Goal: Information Seeking & Learning: Learn about a topic

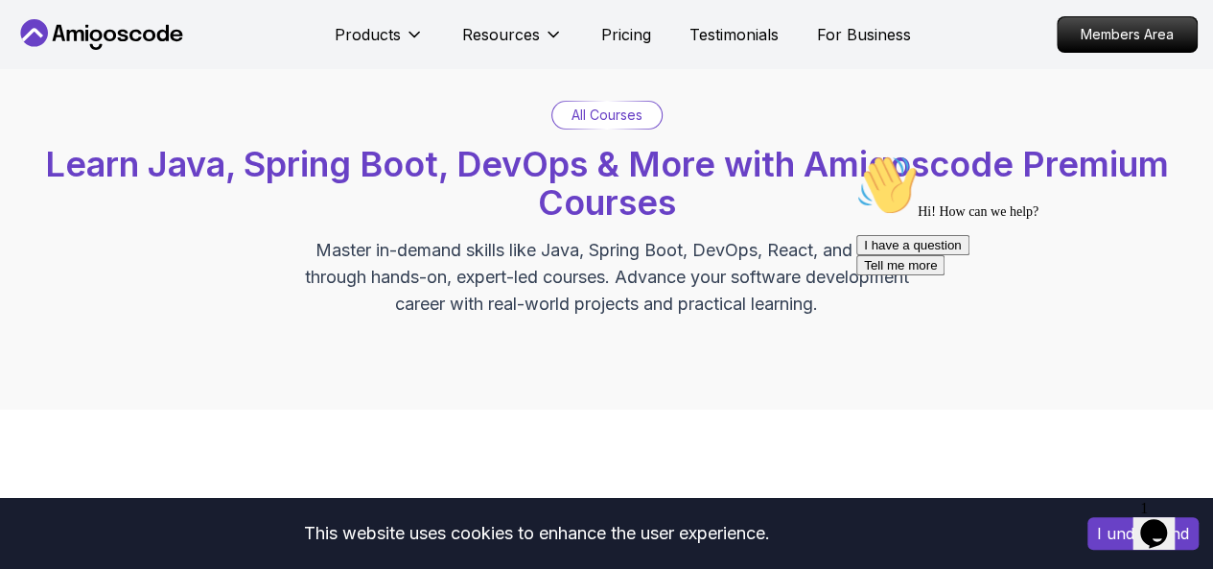
scroll to position [767, 0]
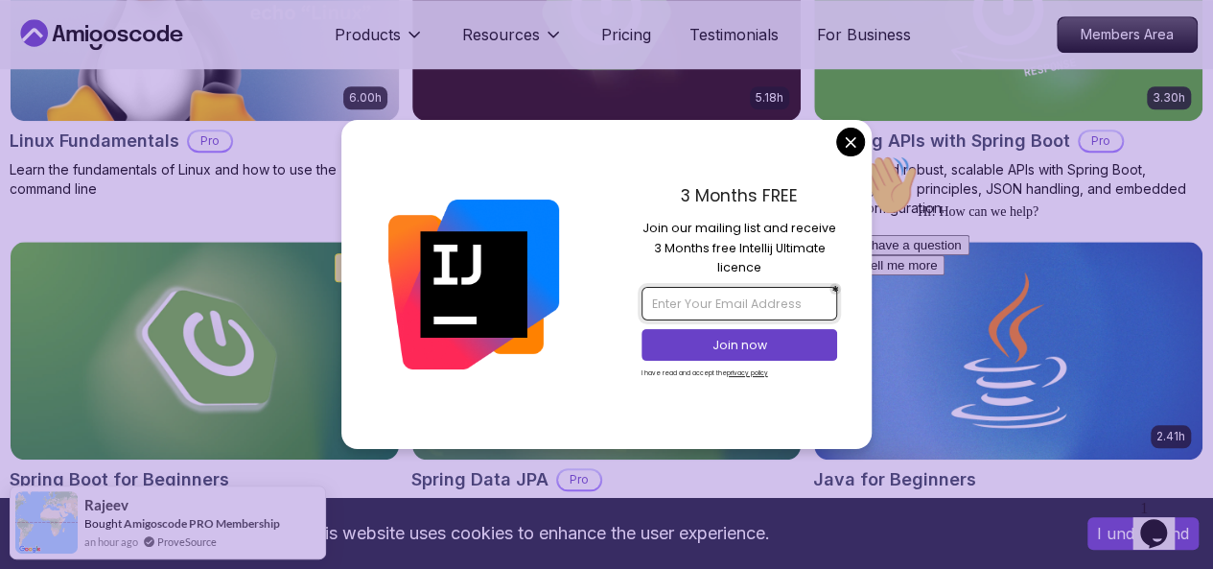
click at [763, 312] on input "email" at bounding box center [740, 303] width 196 height 33
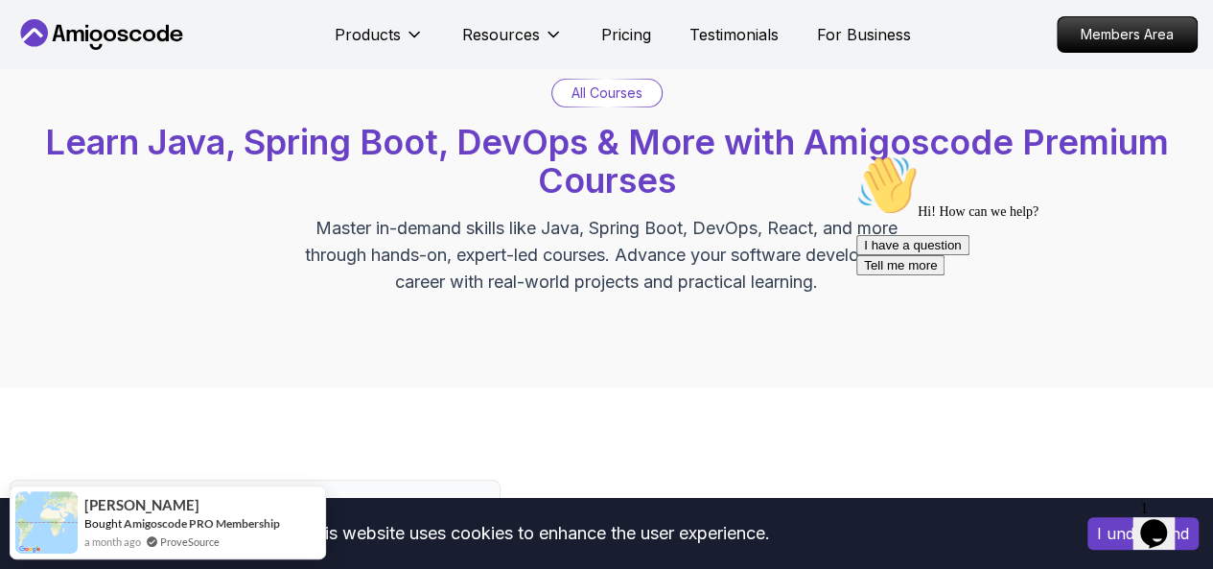
scroll to position [0, 0]
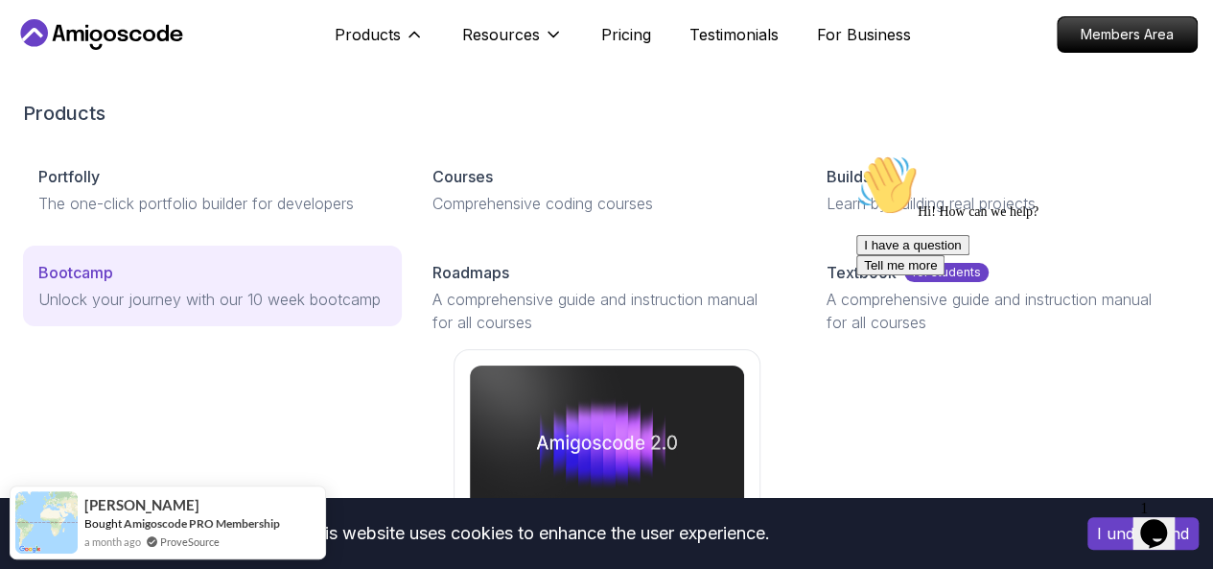
click at [205, 311] on p "Unlock your journey with our 10 week bootcamp" at bounding box center [212, 299] width 348 height 23
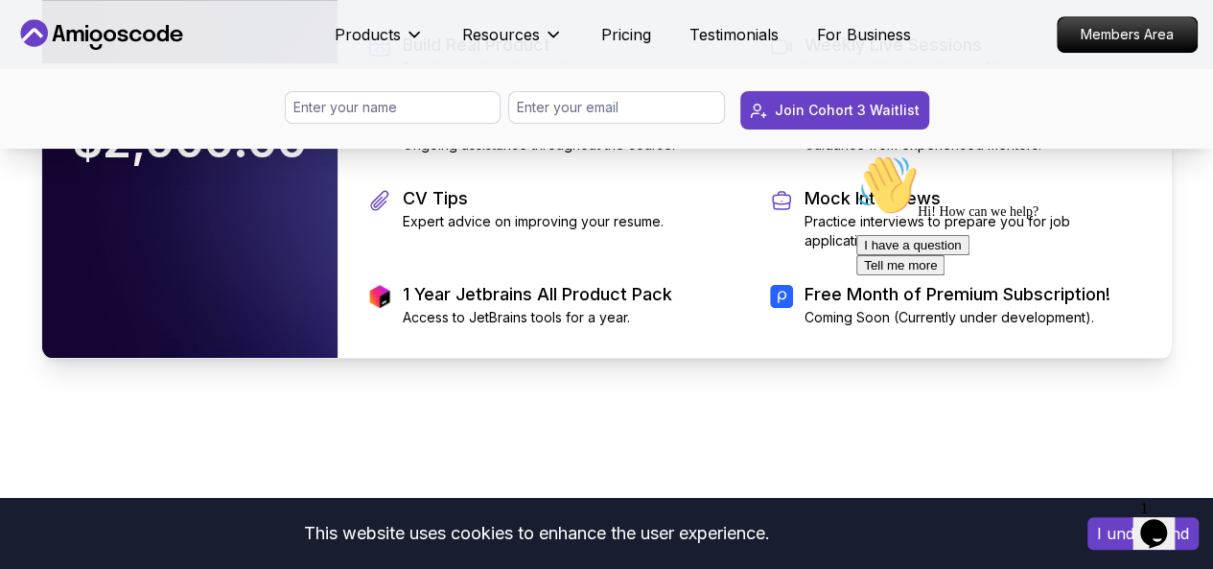
scroll to position [4262, 0]
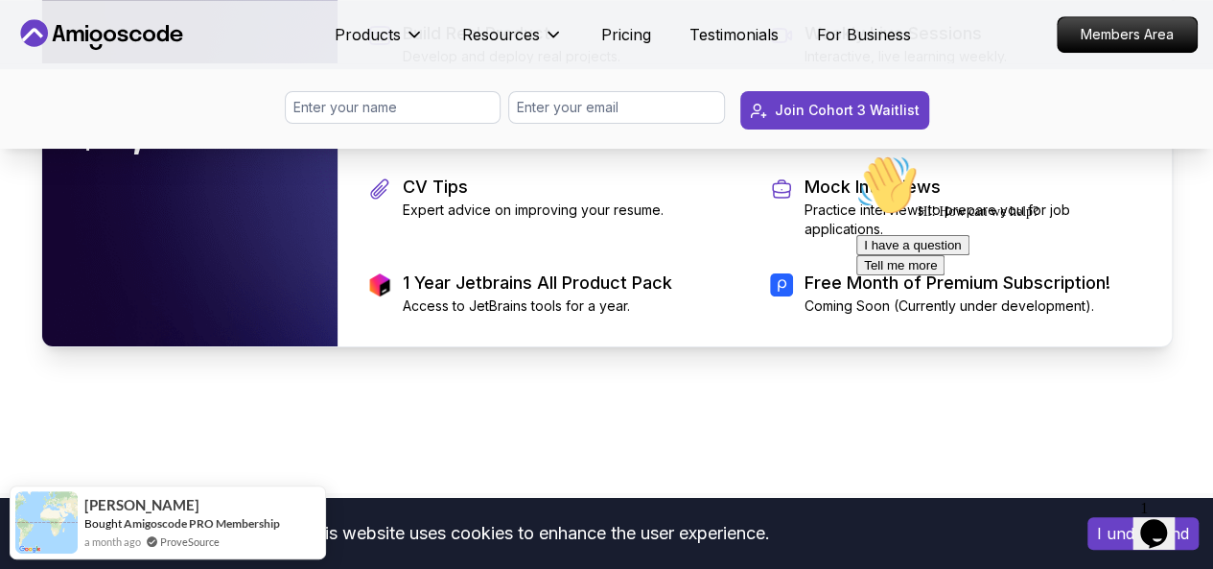
click at [200, 311] on div "$2,000.00" at bounding box center [189, 130] width 295 height 434
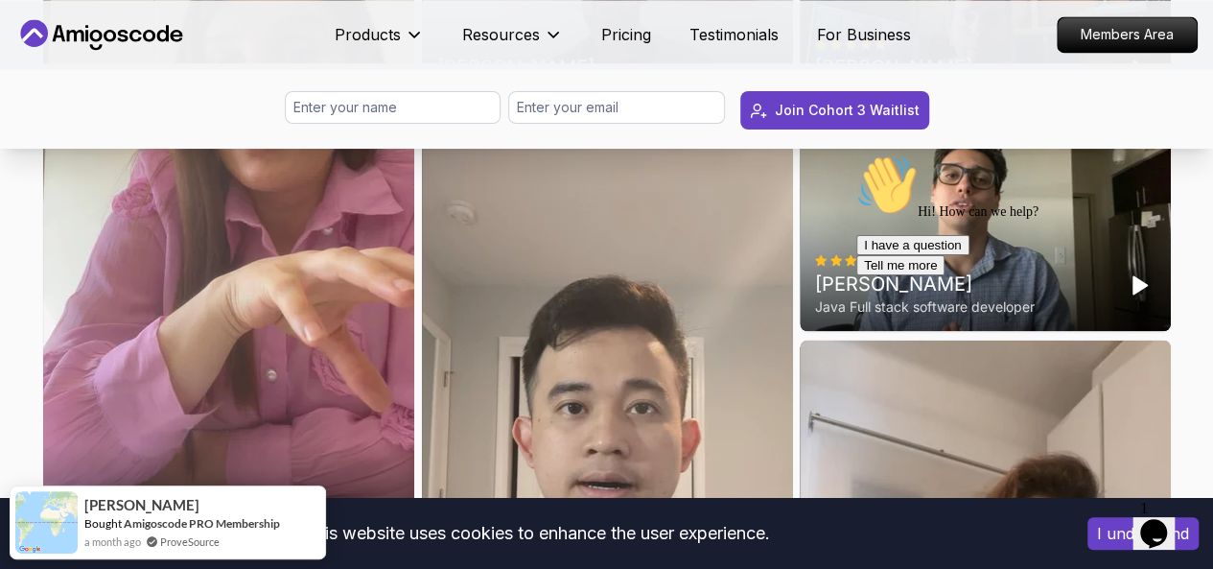
scroll to position [5209, 0]
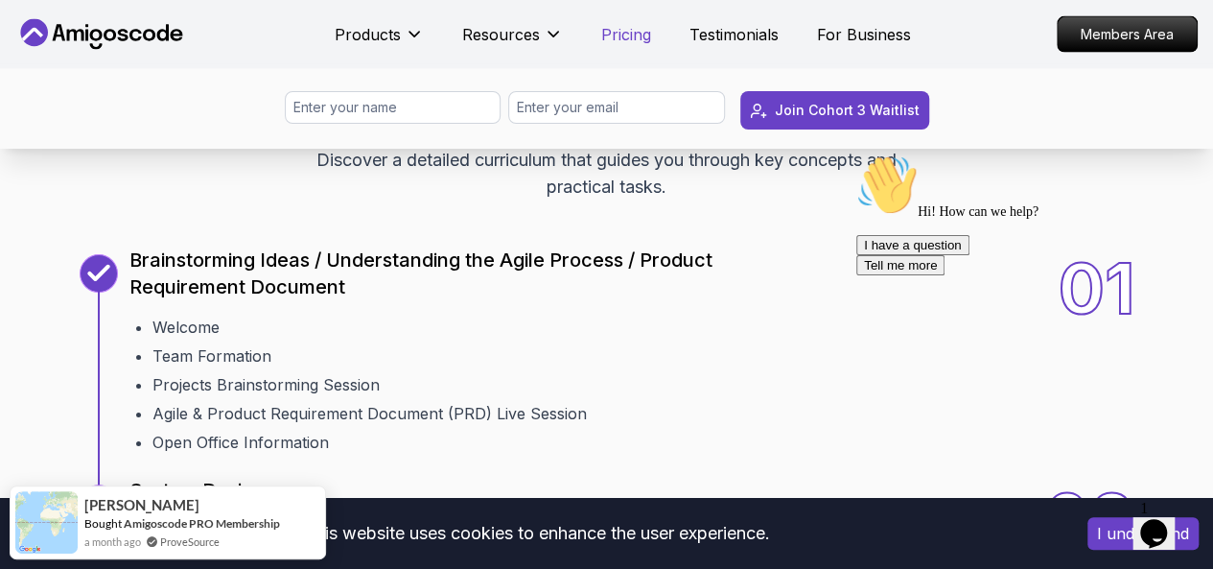
click at [620, 30] on p "Pricing" at bounding box center [626, 34] width 50 height 23
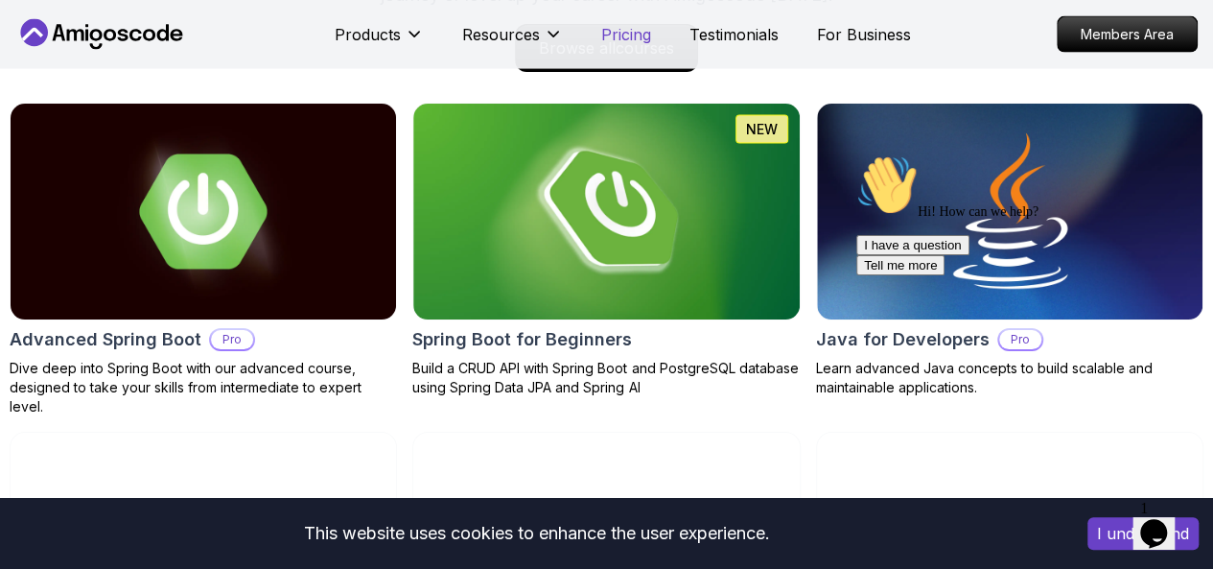
scroll to position [4094, 0]
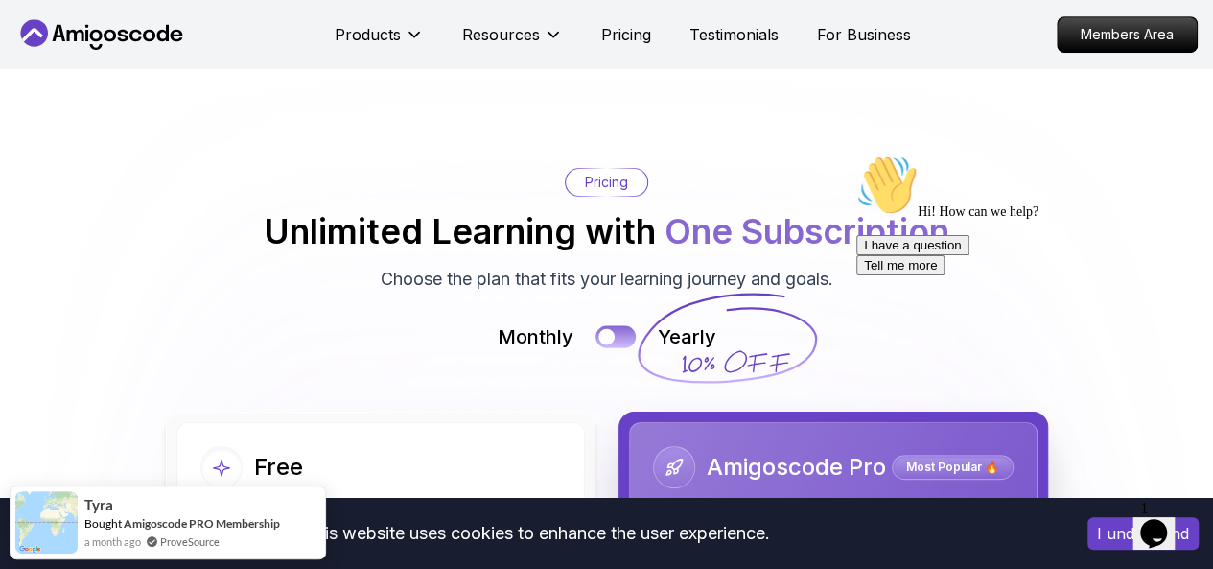
click at [617, 326] on button at bounding box center [616, 337] width 40 height 22
click at [623, 329] on div at bounding box center [625, 337] width 16 height 16
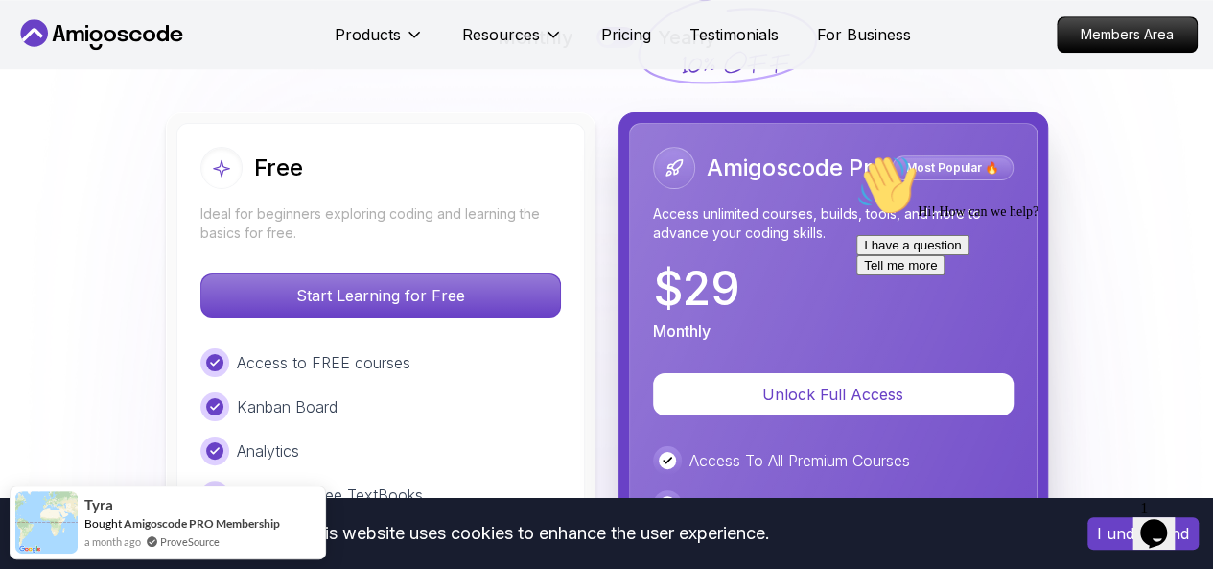
scroll to position [4240, 0]
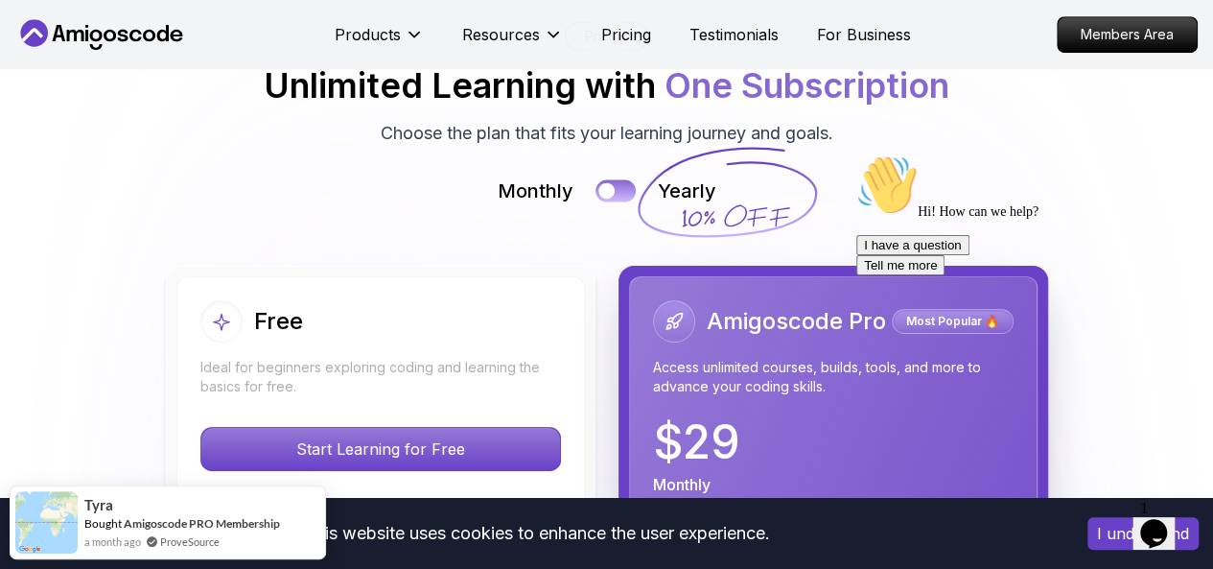
click at [606, 183] on div at bounding box center [607, 191] width 16 height 16
click at [606, 180] on button at bounding box center [616, 191] width 40 height 22
click at [606, 183] on div at bounding box center [607, 191] width 16 height 16
click at [606, 180] on button at bounding box center [616, 191] width 40 height 22
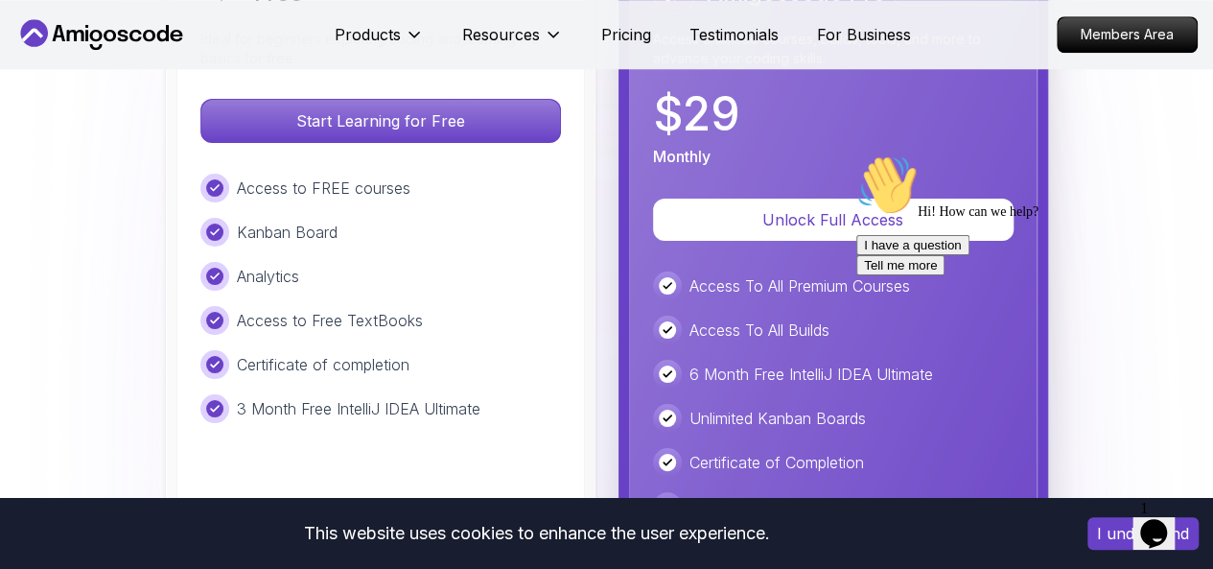
scroll to position [4540, 0]
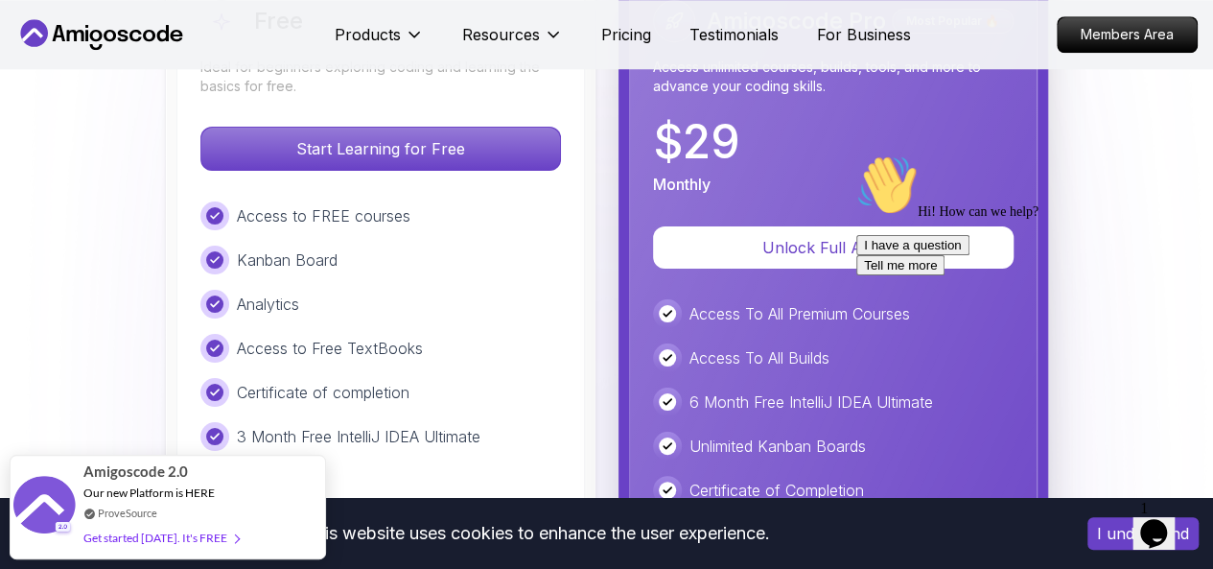
click at [857, 154] on icon "Chat attention grabber" at bounding box center [857, 154] width 0 height 0
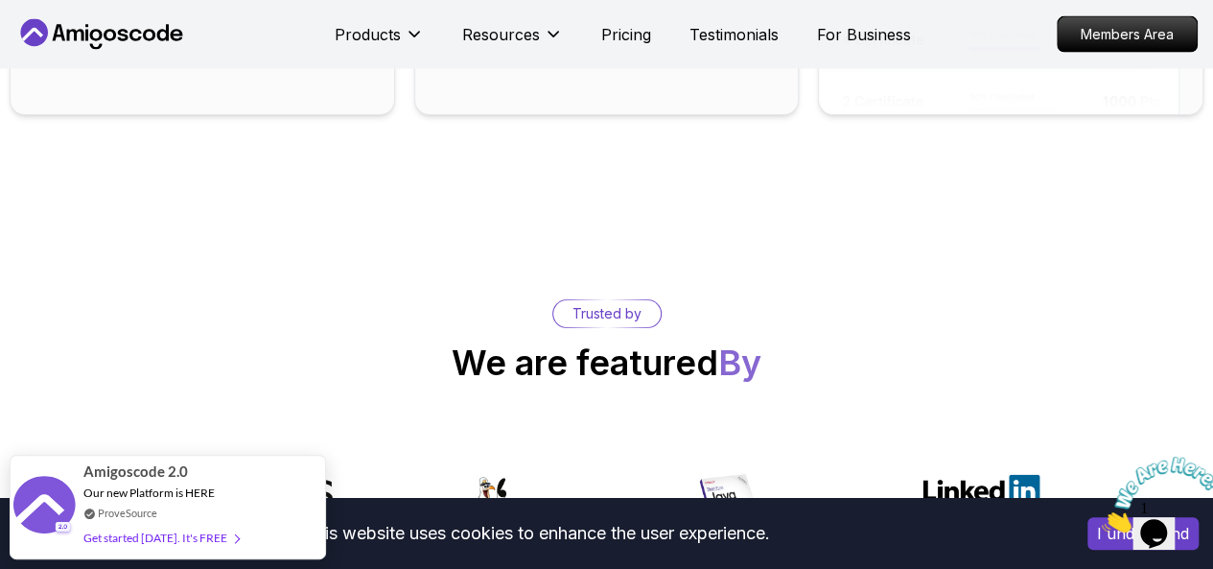
scroll to position [9387, 0]
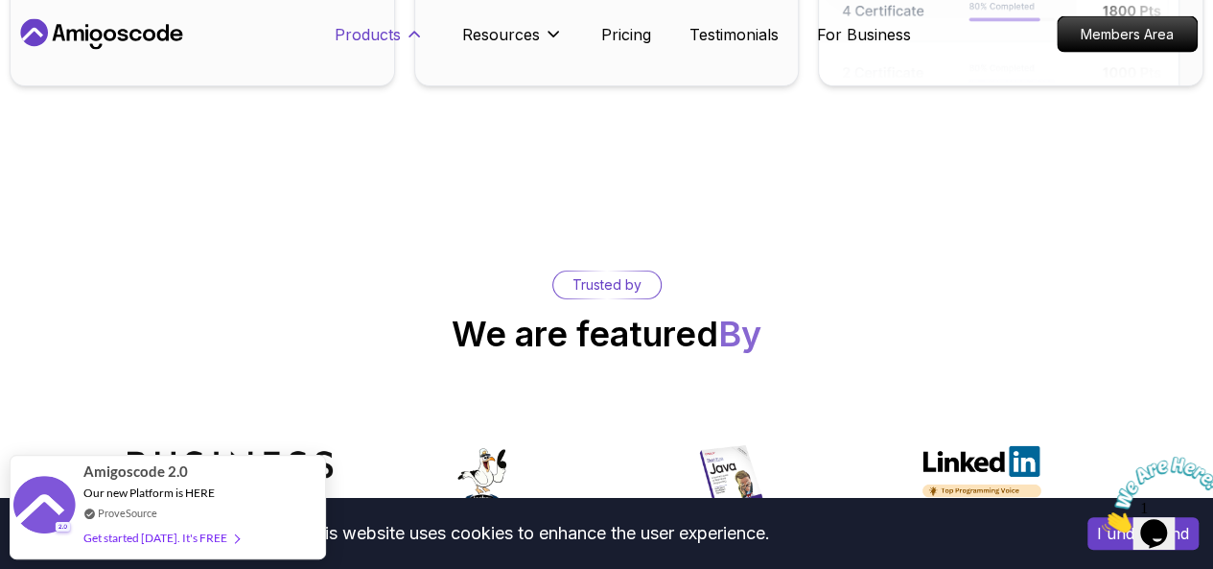
click at [370, 35] on p "Products" at bounding box center [368, 34] width 66 height 23
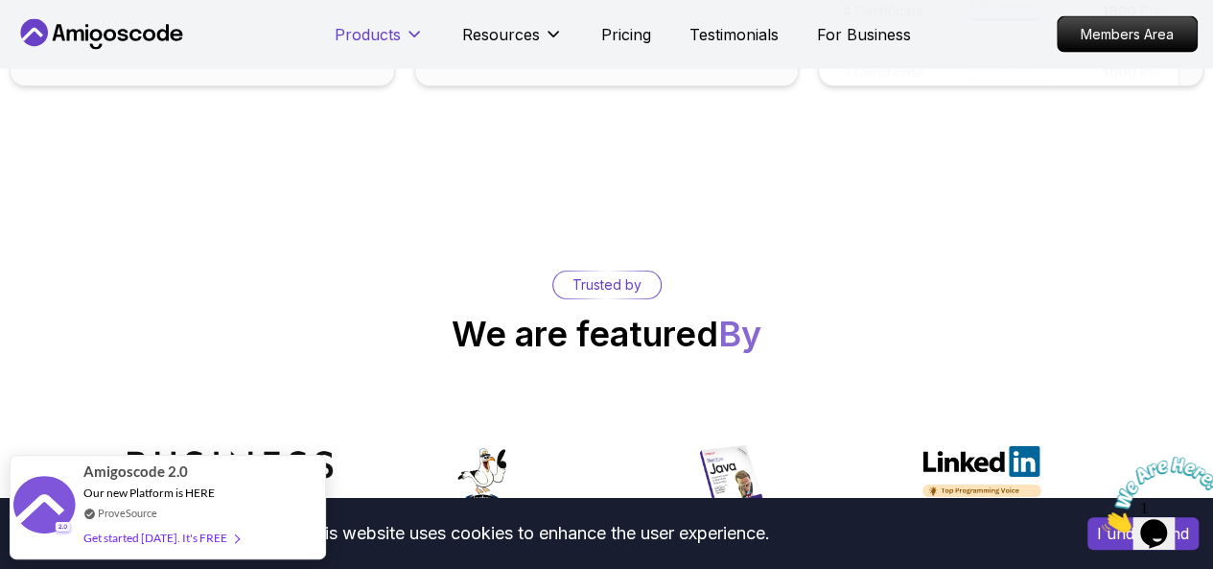
click at [370, 35] on p "Products" at bounding box center [368, 34] width 66 height 23
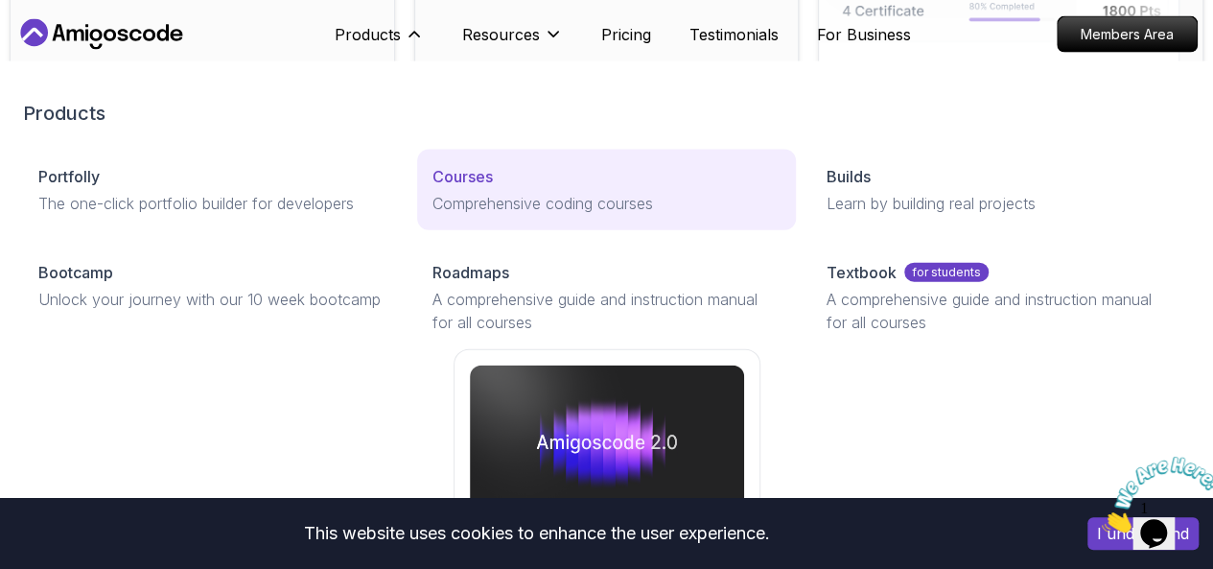
click at [433, 215] on p "Comprehensive coding courses" at bounding box center [607, 203] width 348 height 23
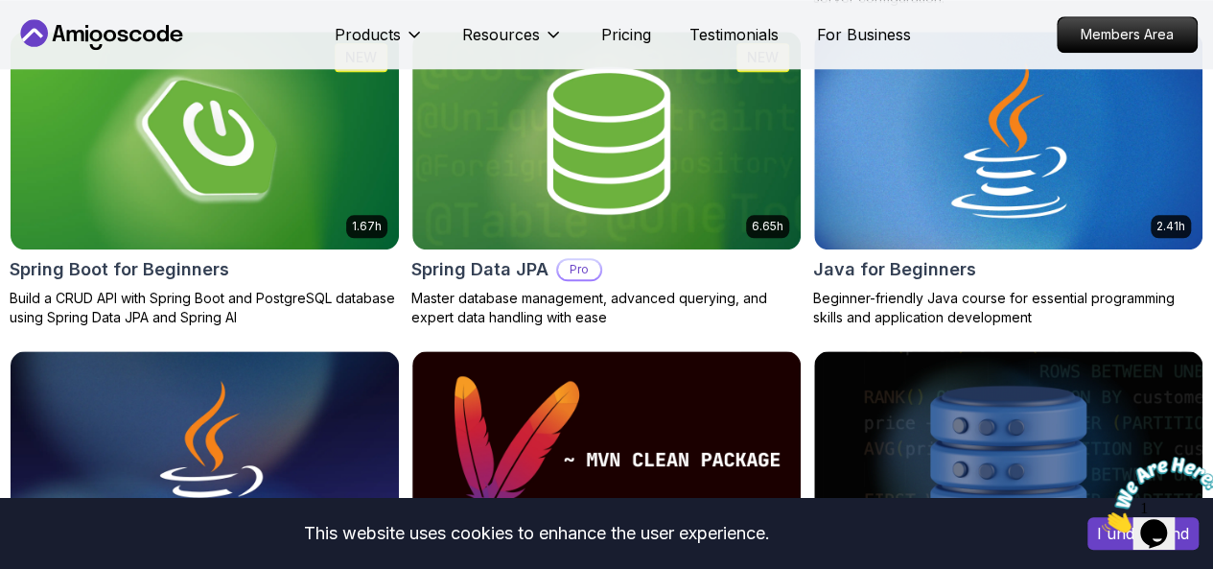
scroll to position [856, 0]
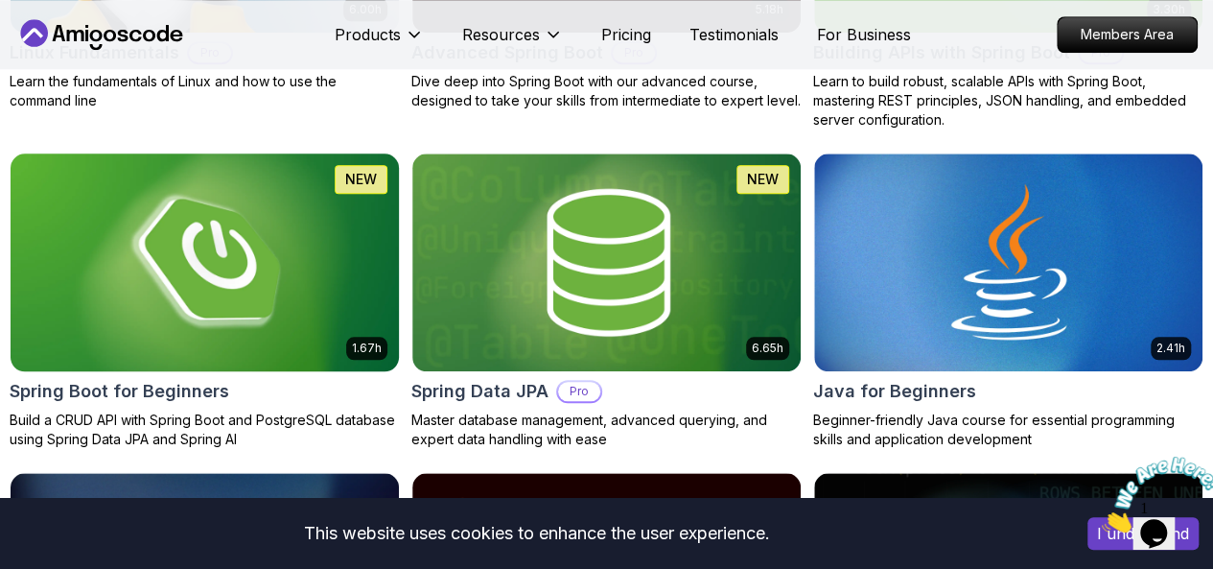
click at [229, 378] on h2 "Spring Boot for Beginners" at bounding box center [120, 391] width 220 height 27
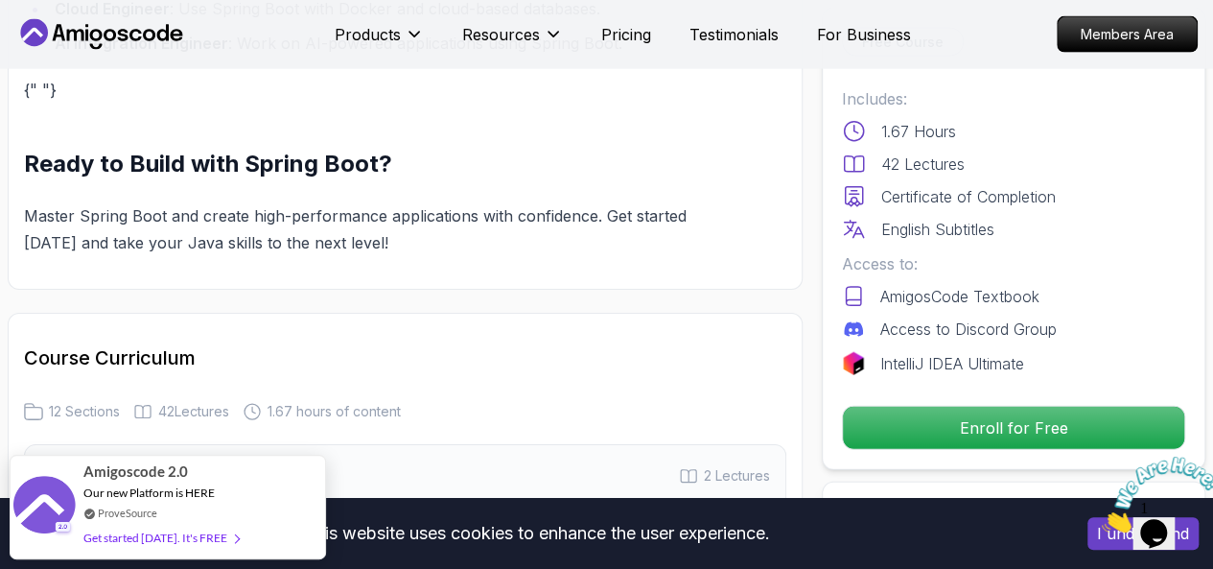
scroll to position [2636, 0]
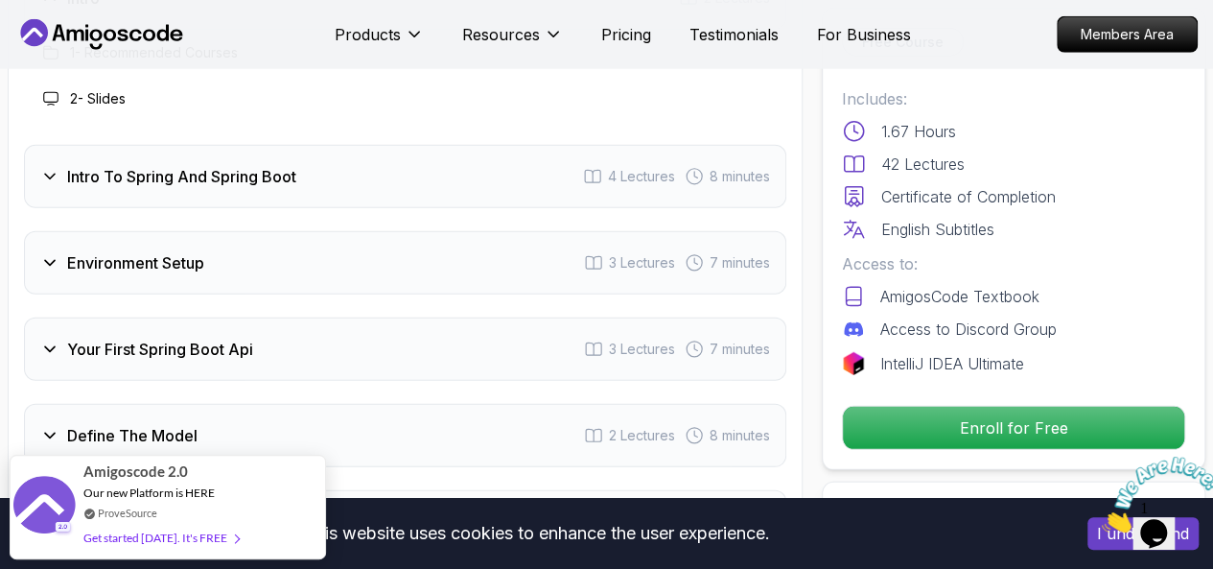
click at [289, 176] on h3 "Intro To Spring And Spring Boot" at bounding box center [181, 176] width 229 height 23
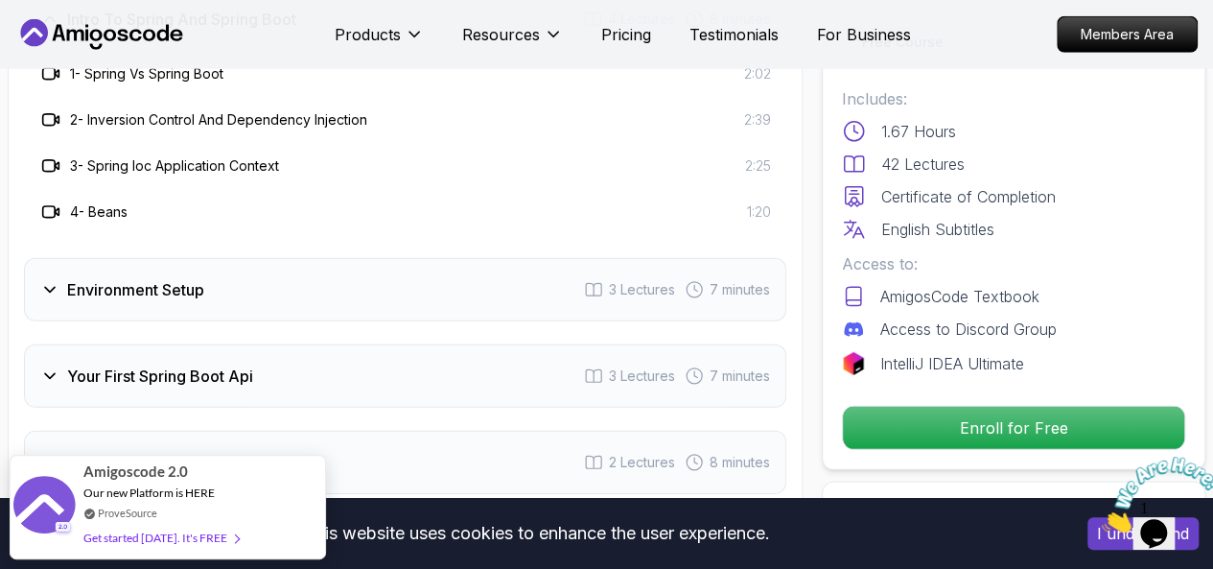
scroll to position [2724, 0]
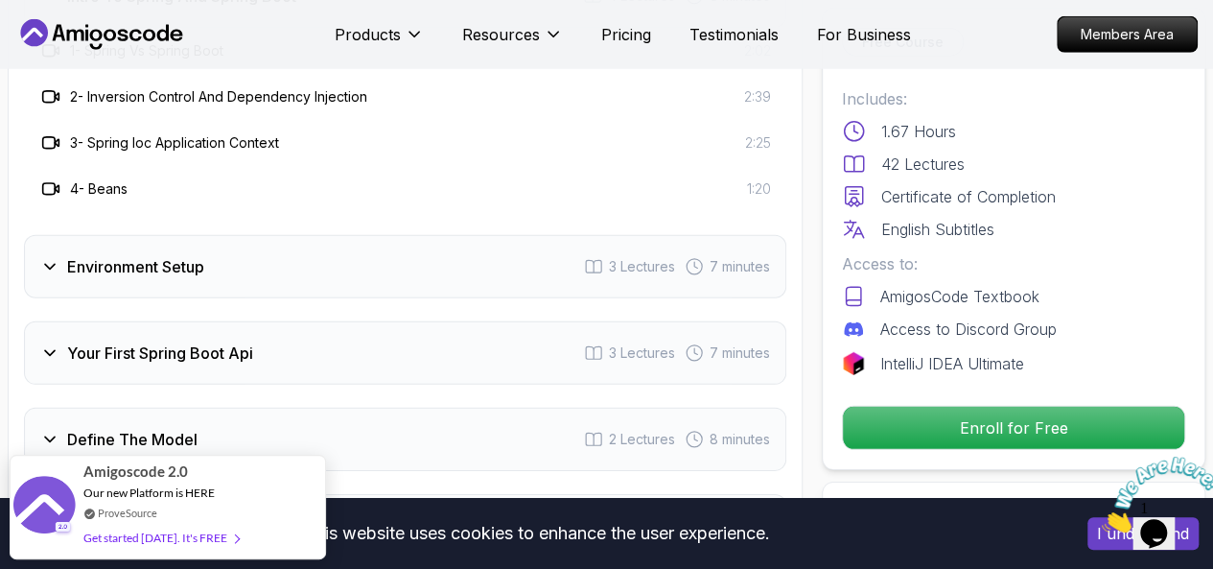
click at [330, 258] on div "Environment Setup 3 Lectures 7 minutes" at bounding box center [405, 266] width 763 height 63
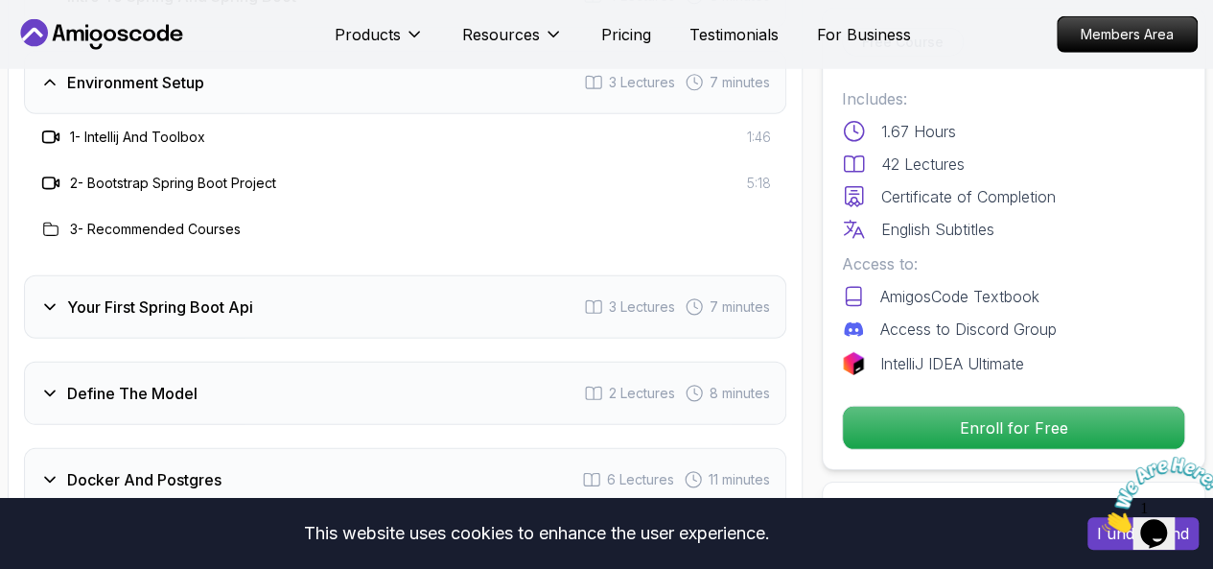
click at [288, 302] on div "Your First Spring Boot Api 3 Lectures 7 minutes" at bounding box center [405, 306] width 763 height 63
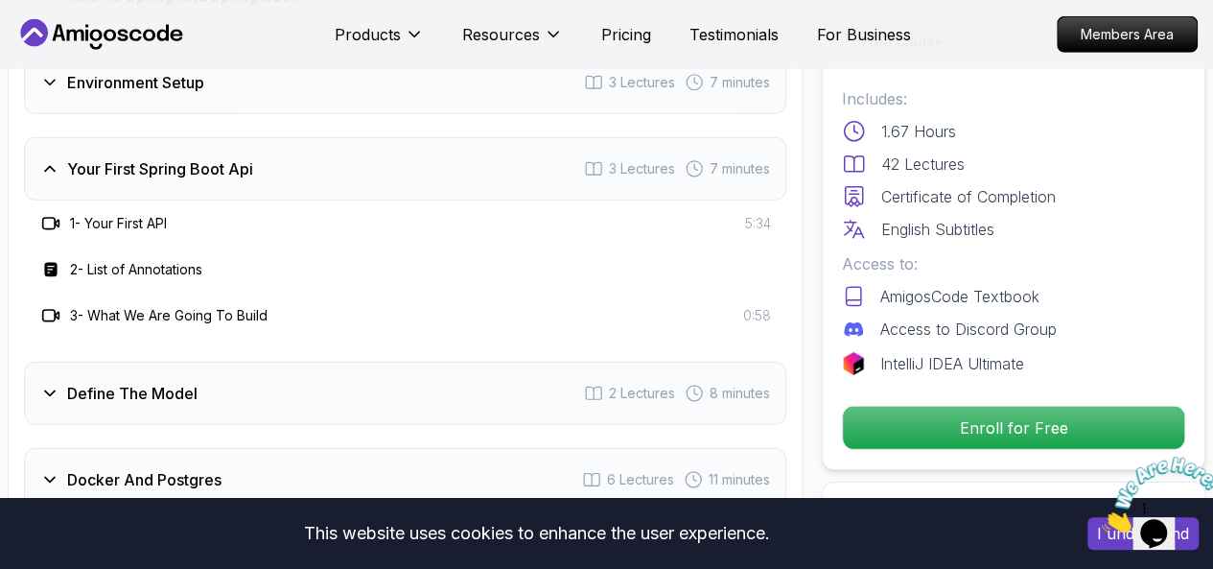
click at [221, 394] on div "Define The Model 2 Lectures 8 minutes" at bounding box center [405, 393] width 763 height 63
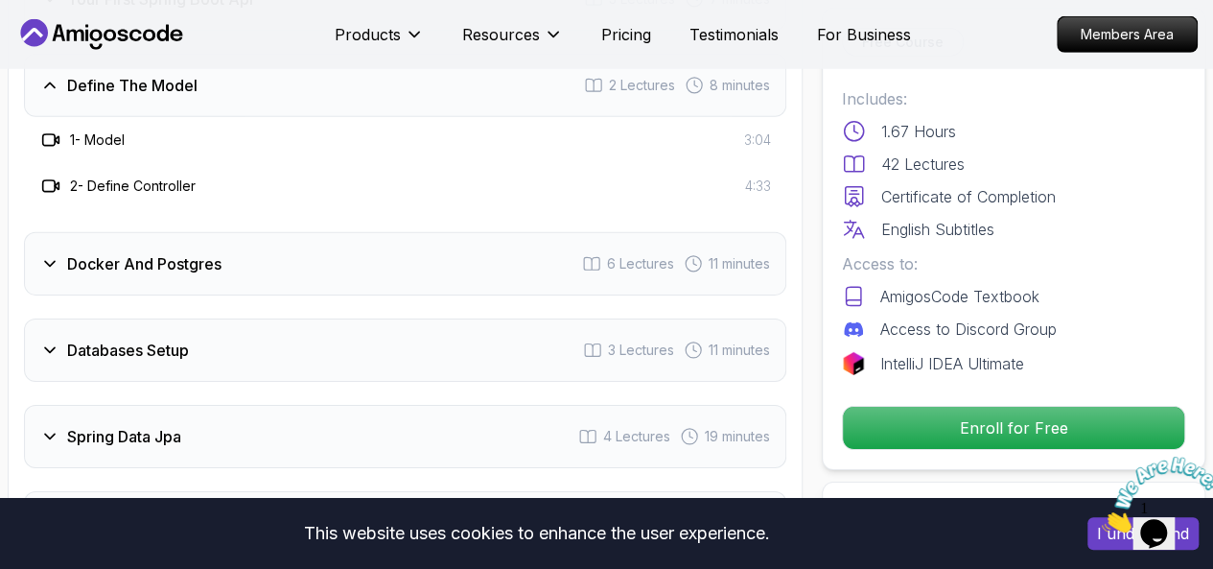
scroll to position [2917, 0]
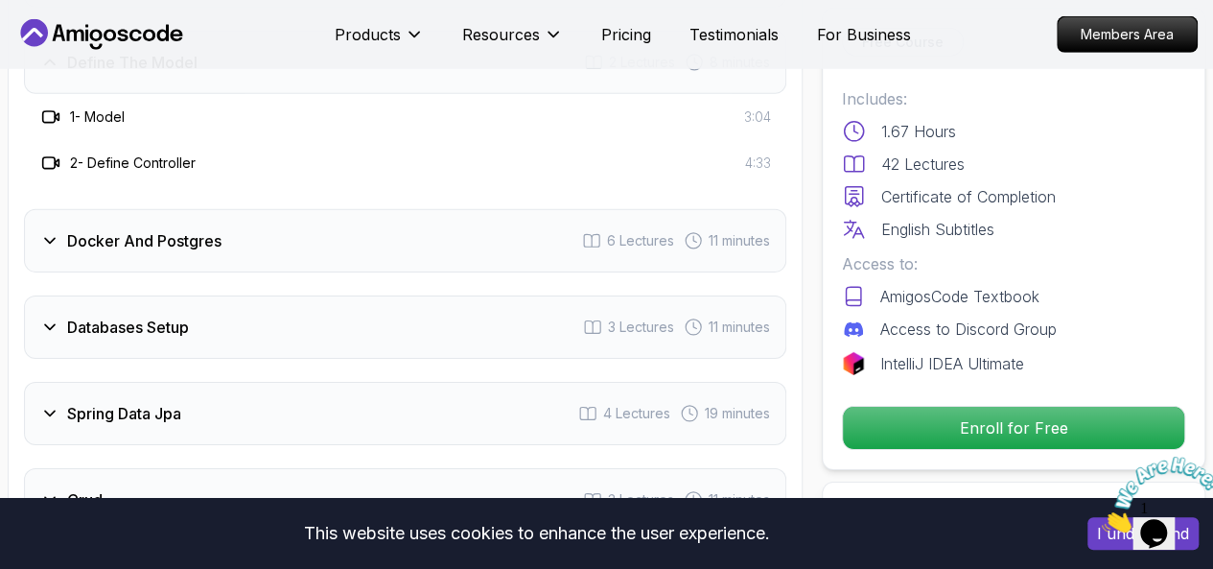
click at [211, 237] on h3 "Docker And Postgres" at bounding box center [144, 240] width 154 height 23
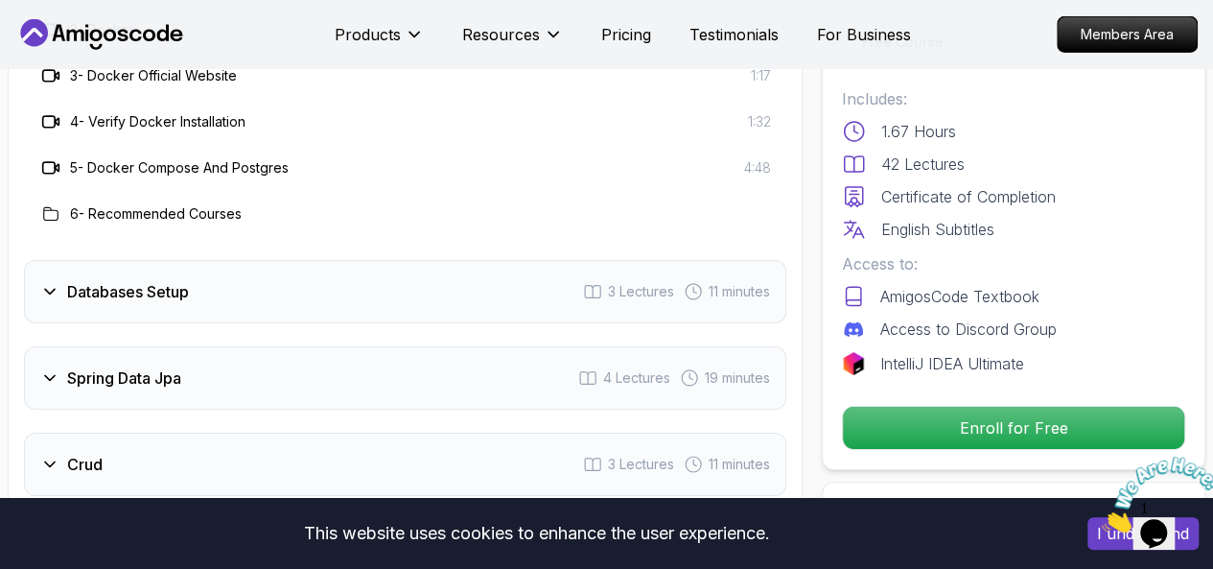
scroll to position [3102, 0]
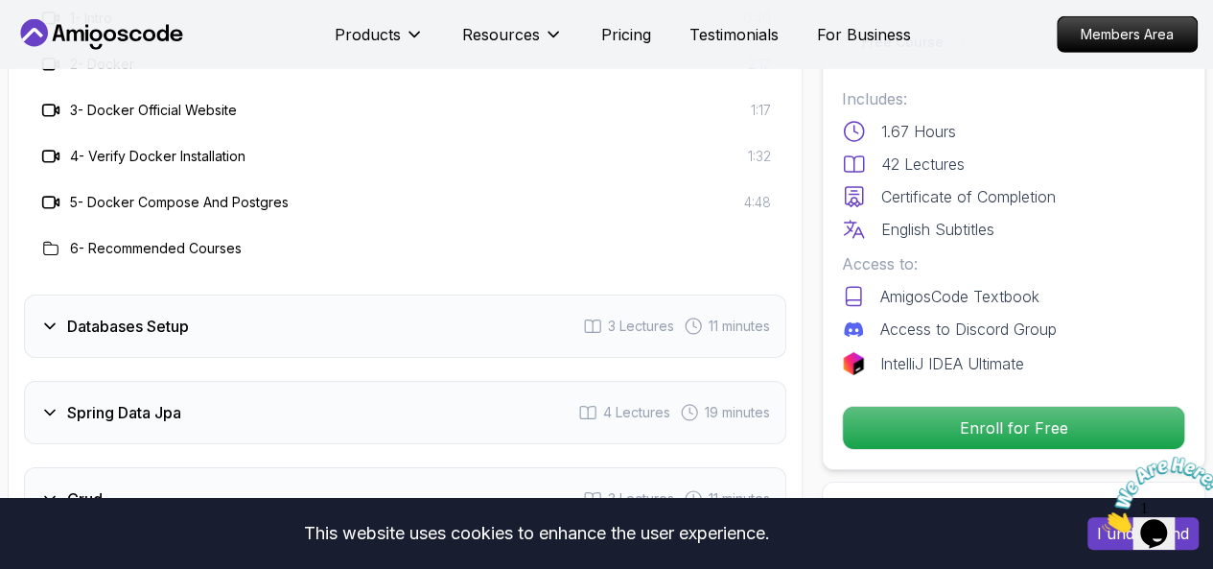
click at [318, 324] on div "Databases Setup 3 Lectures 11 minutes" at bounding box center [405, 325] width 763 height 63
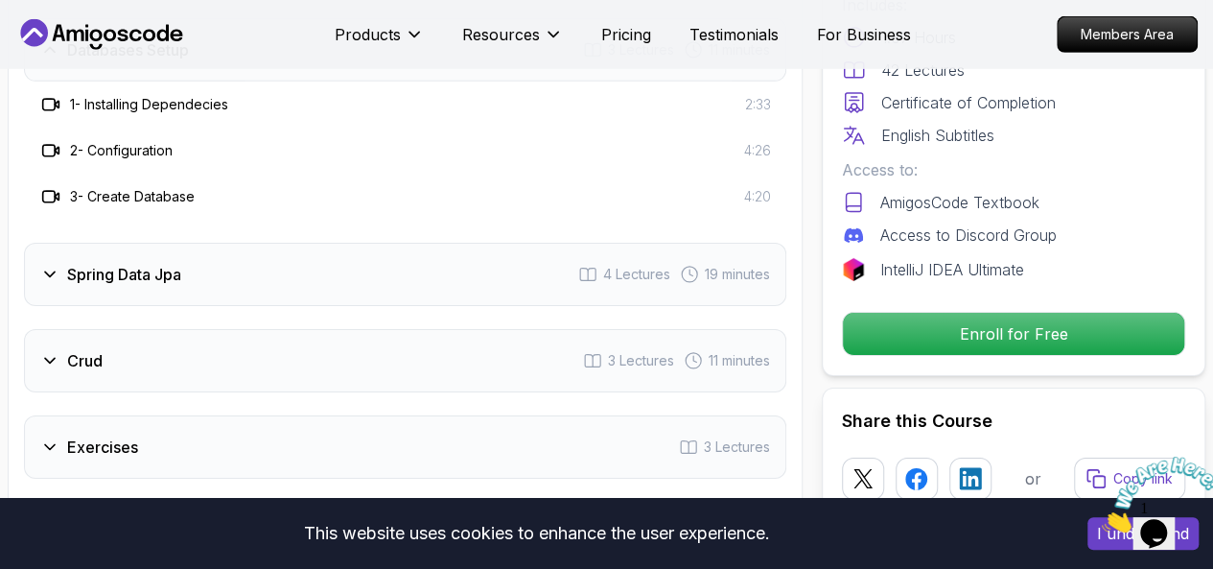
click at [283, 273] on div "Spring Data Jpa 4 Lectures 19 minutes" at bounding box center [405, 274] width 763 height 63
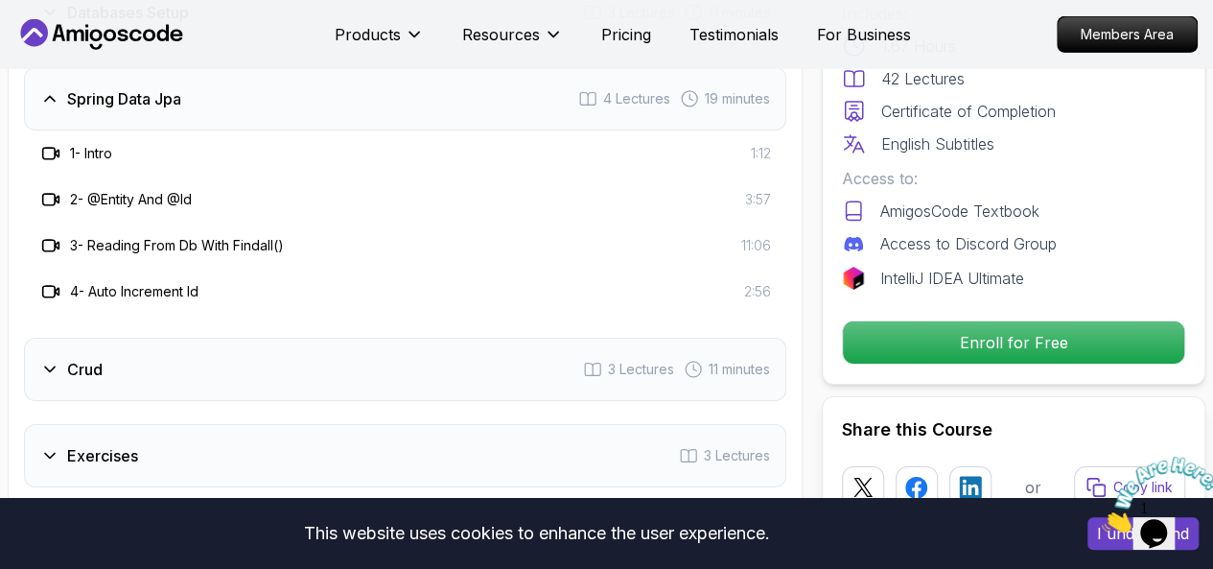
click at [374, 353] on div "Crud 3 Lectures 11 minutes" at bounding box center [405, 369] width 763 height 63
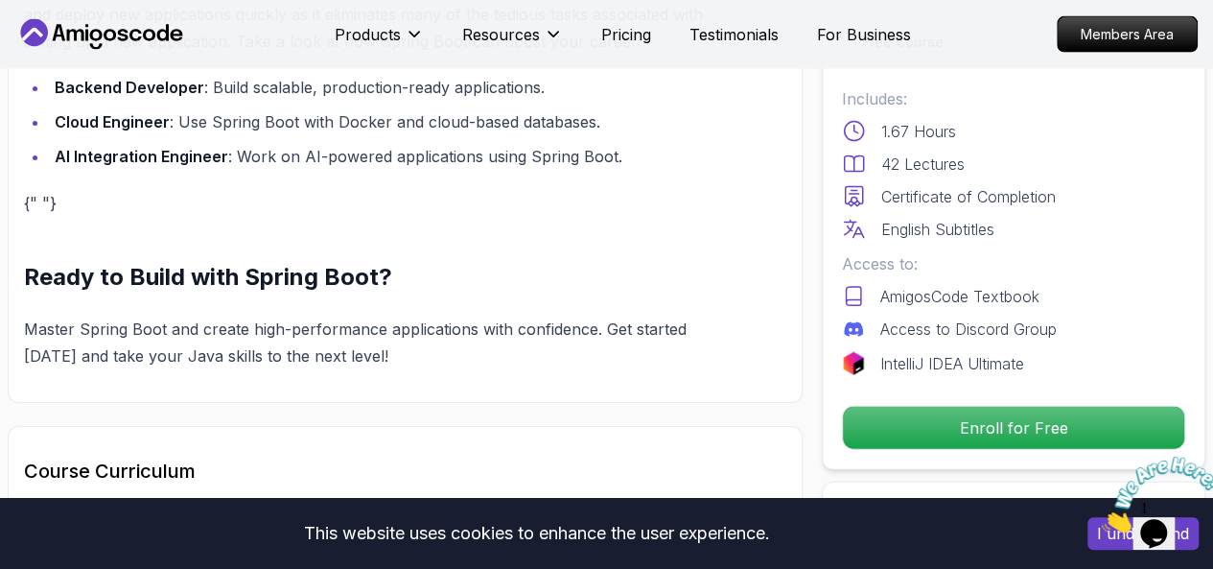
scroll to position [0, 0]
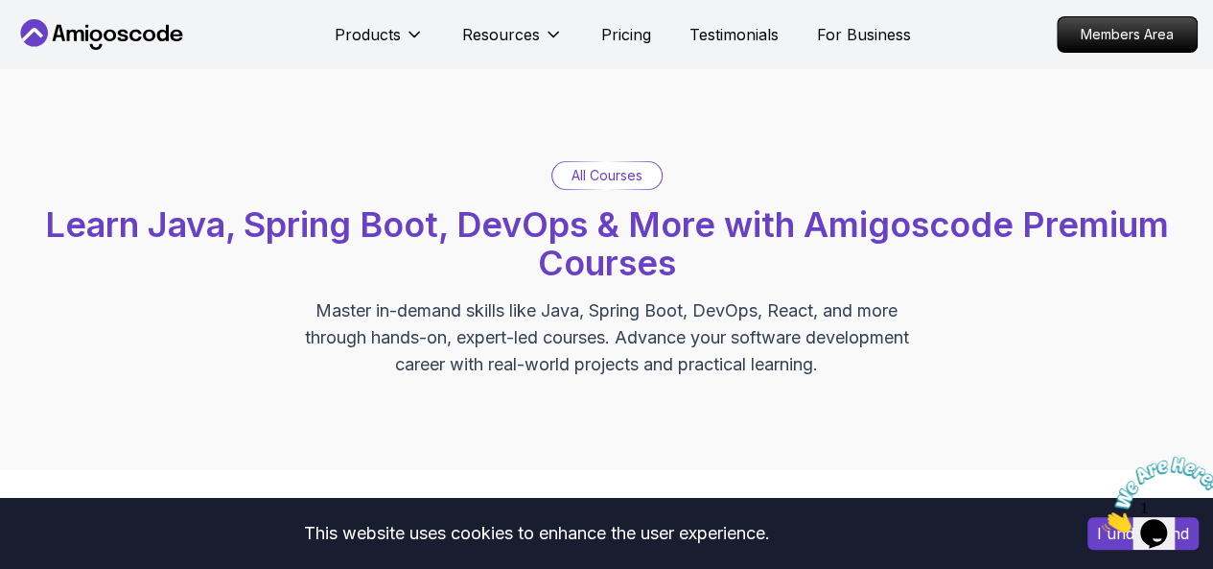
scroll to position [856, 0]
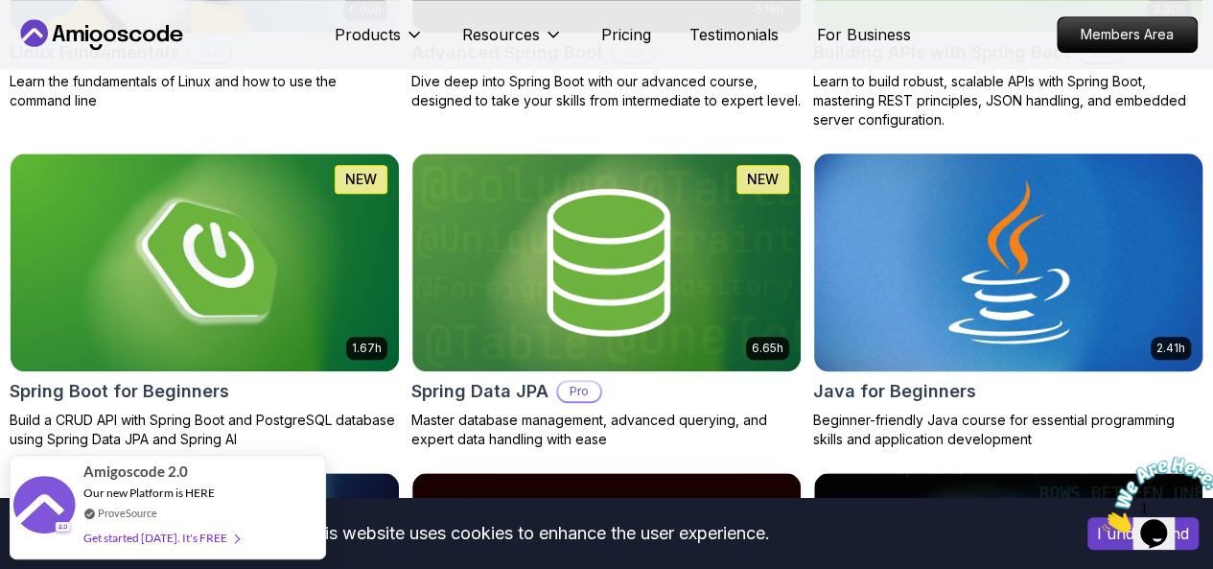
click at [976, 378] on h2 "Java for Beginners" at bounding box center [894, 391] width 163 height 27
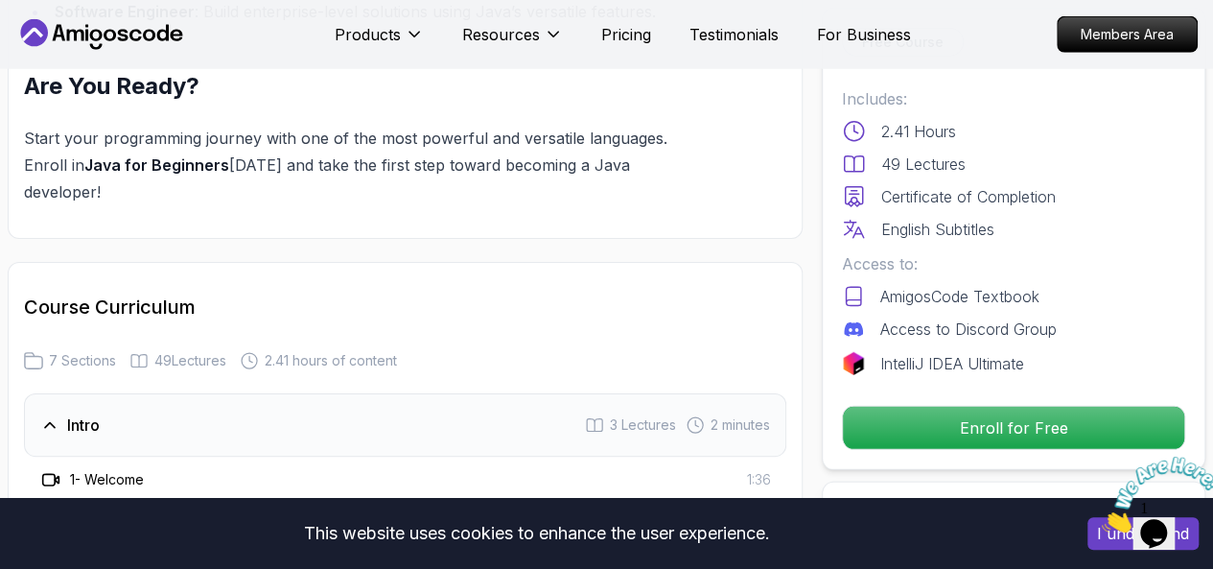
scroll to position [2726, 0]
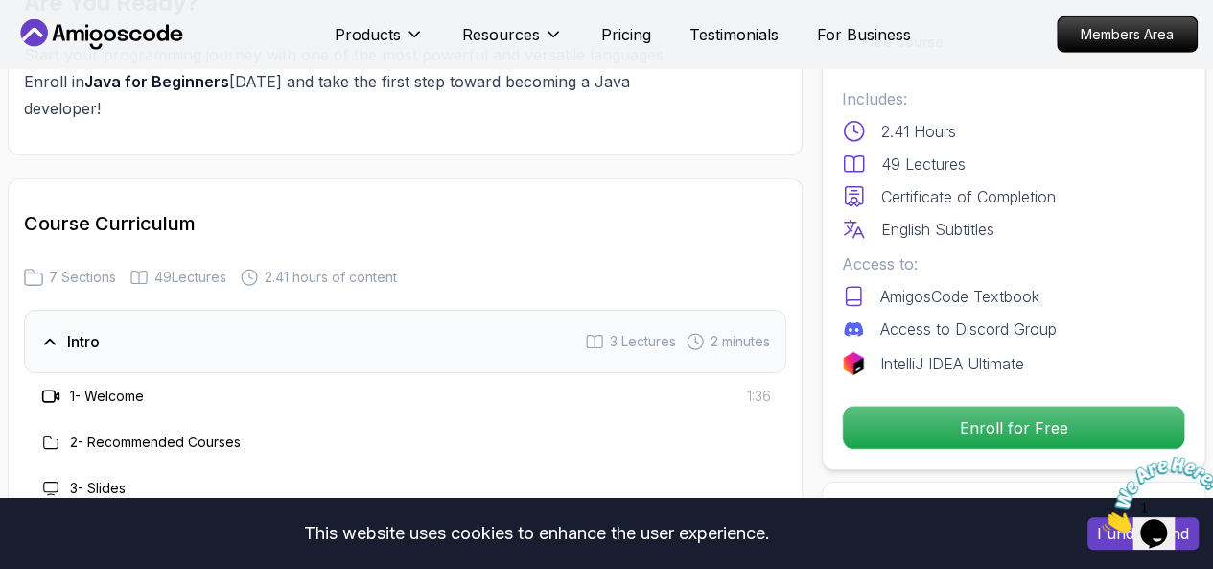
click at [74, 387] on h3 "1 - Welcome" at bounding box center [107, 396] width 74 height 19
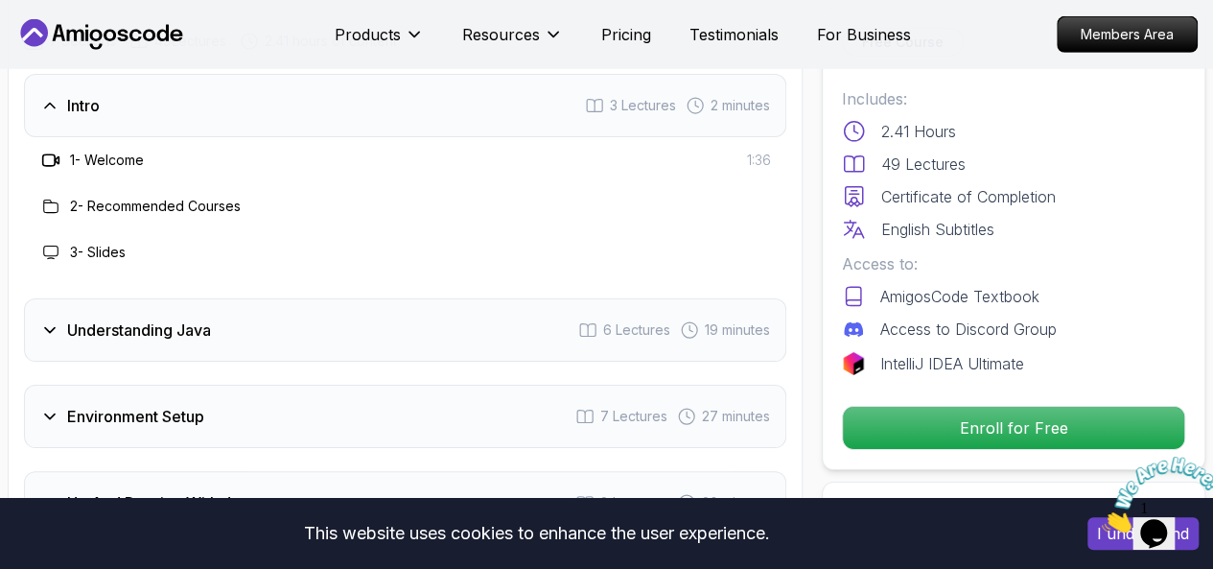
scroll to position [2951, 0]
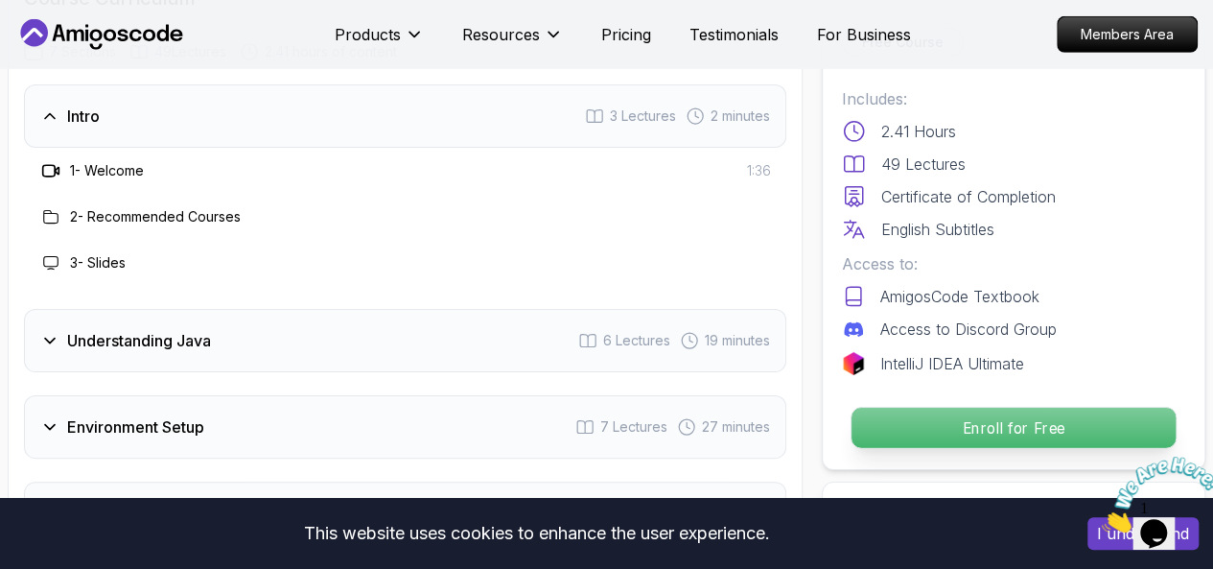
click at [1019, 408] on p "Enroll for Free" at bounding box center [1014, 428] width 324 height 40
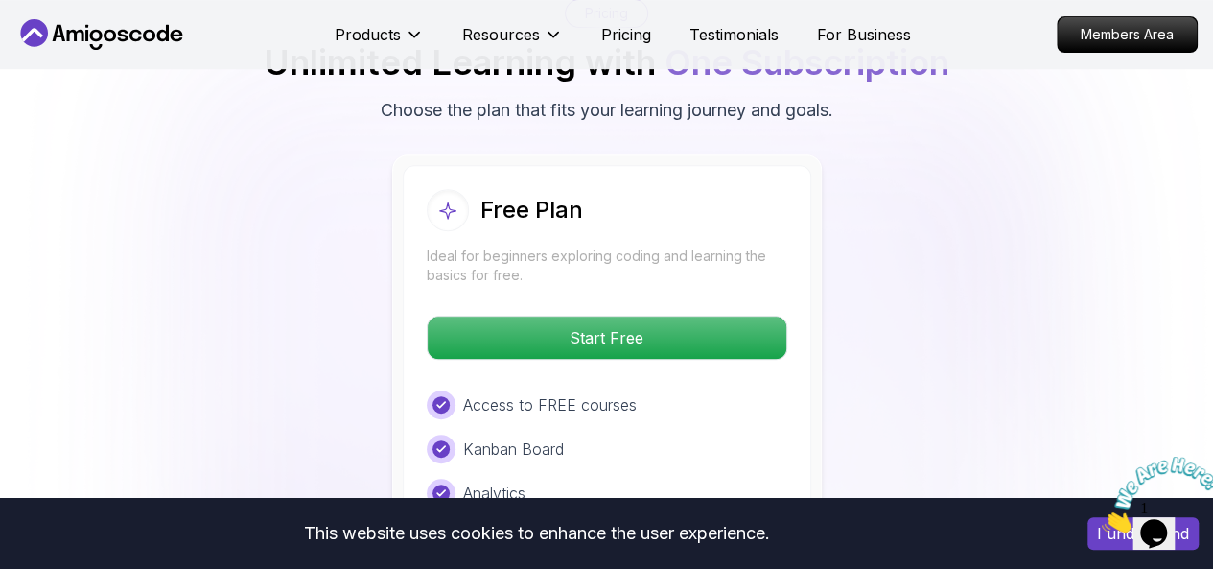
scroll to position [4044, 0]
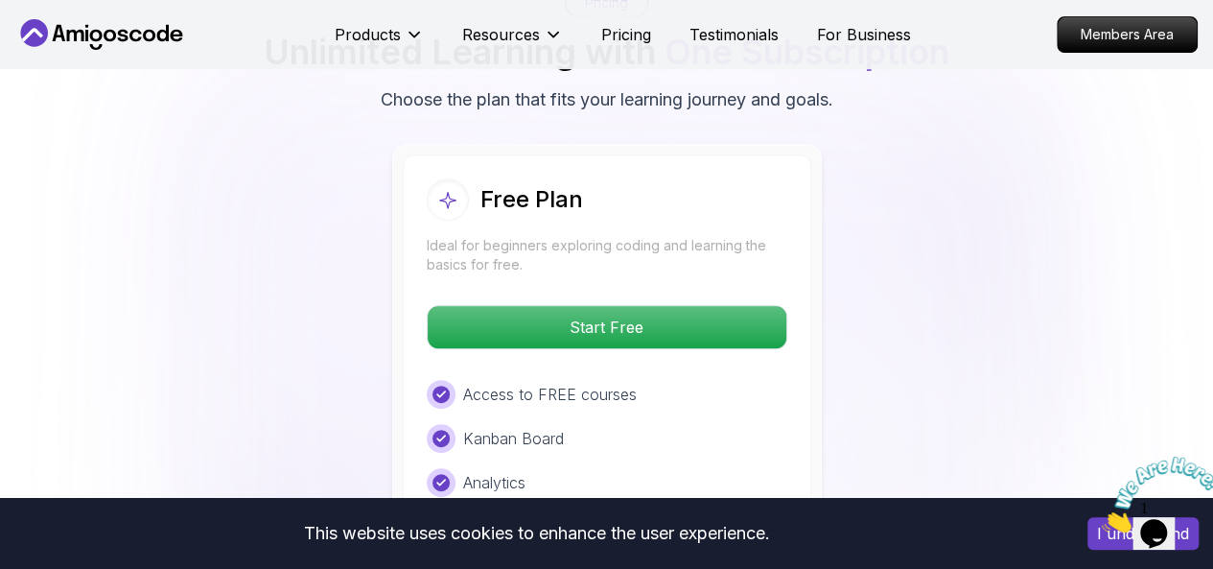
drag, startPoint x: 562, startPoint y: 118, endPoint x: 564, endPoint y: 129, distance: 10.7
click at [562, 154] on div "Free Plan Ideal for beginners exploring coding and learning the basics for free…" at bounding box center [607, 403] width 409 height 499
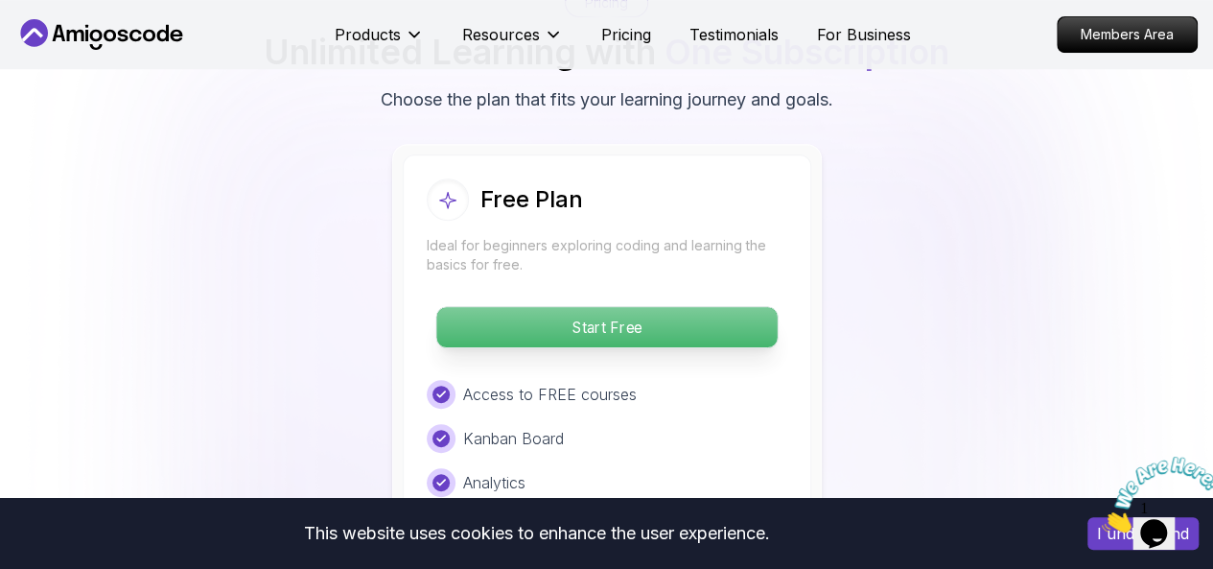
click at [572, 307] on p "Start Free" at bounding box center [606, 327] width 341 height 40
